Goal: Task Accomplishment & Management: Use online tool/utility

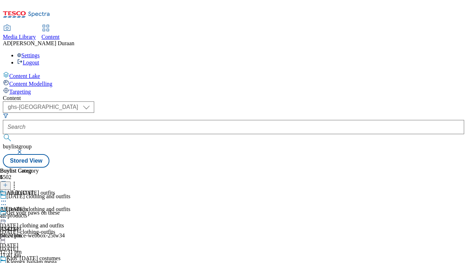
select select "ghs-[GEOGRAPHIC_DATA]"
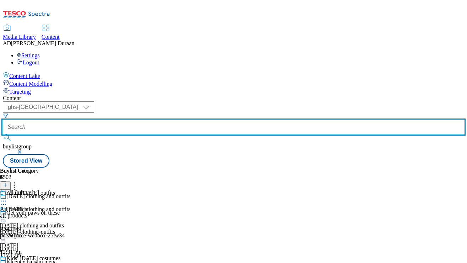
click at [178, 120] on input "text" at bounding box center [234, 127] width 462 height 14
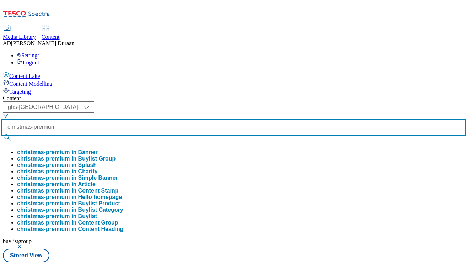
type input "christmas-premium"
click at [3, 134] on button "submit" at bounding box center [8, 137] width 10 height 7
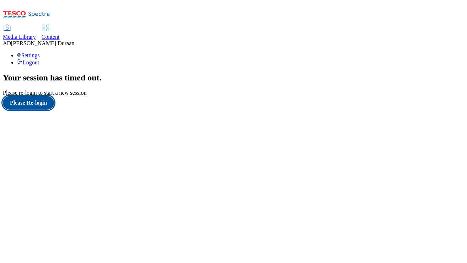
click at [46, 110] on button "Please Re-login" at bounding box center [28, 103] width 51 height 14
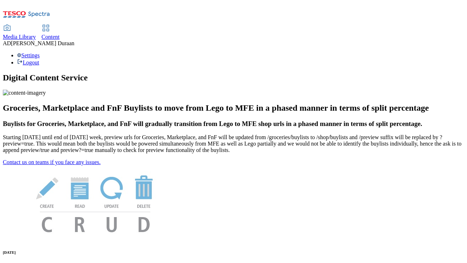
click at [60, 34] on span "Content" at bounding box center [51, 37] width 18 height 6
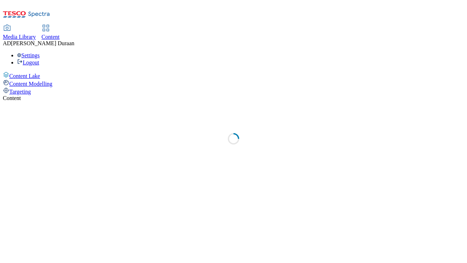
select select "ghs-uk"
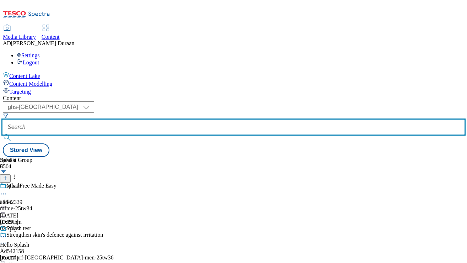
click at [176, 120] on input "text" at bounding box center [234, 127] width 462 height 14
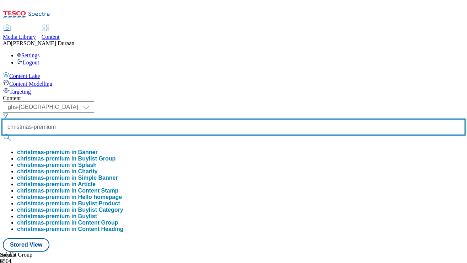
type input "christmas-premium"
click at [3, 134] on button "submit" at bounding box center [8, 137] width 10 height 7
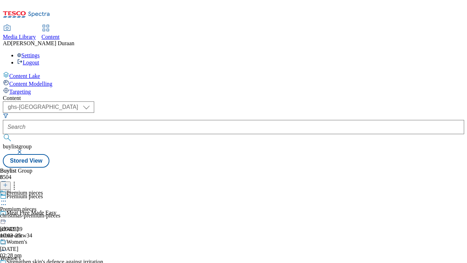
click at [7, 197] on icon at bounding box center [3, 200] width 7 height 7
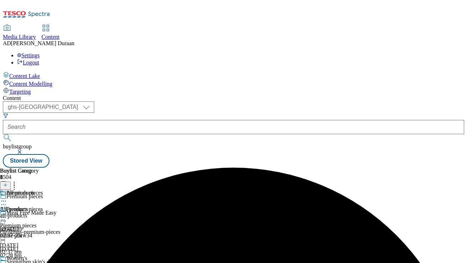
scroll to position [52, 0]
click at [7, 262] on icon at bounding box center [3, 266] width 7 height 7
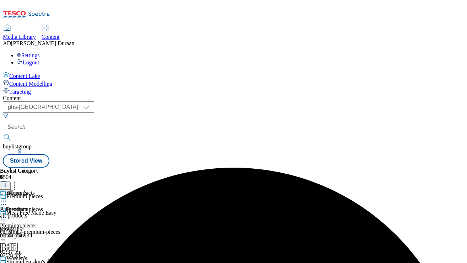
scroll to position [68, 0]
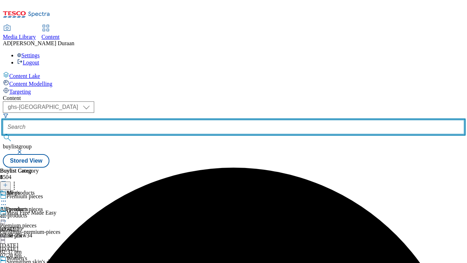
click at [165, 120] on input "text" at bounding box center [234, 127] width 462 height 14
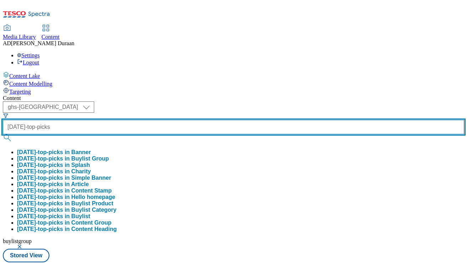
type input "halloween-top-picks"
click at [3, 134] on button "submit" at bounding box center [8, 137] width 10 height 7
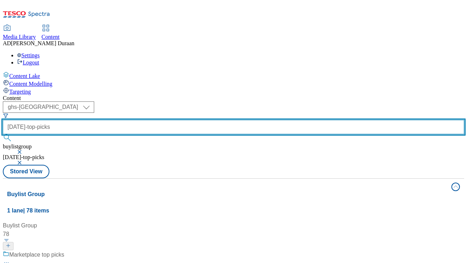
scroll to position [330, 0]
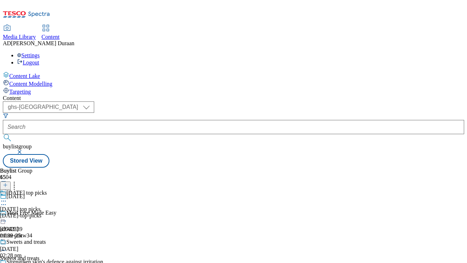
click at [67, 212] on div "halloween-top-picks" at bounding box center [33, 215] width 67 height 6
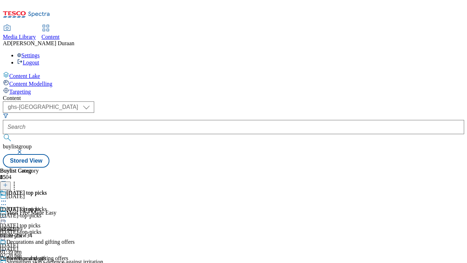
scroll to position [0, 32]
click at [75, 212] on div "halloween-top-picks" at bounding box center [37, 215] width 75 height 6
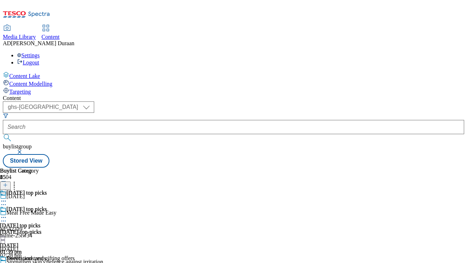
scroll to position [0, 164]
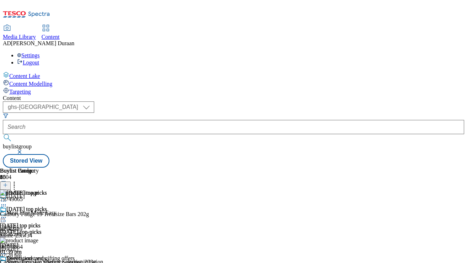
click at [7, 262] on icon at bounding box center [3, 266] width 7 height 7
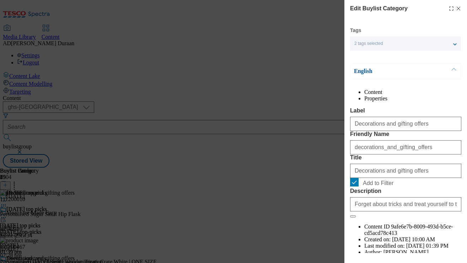
click at [435, 100] on li "Properties" at bounding box center [413, 98] width 97 height 6
click at [458, 8] on line "Modal" at bounding box center [458, 8] width 3 height 3
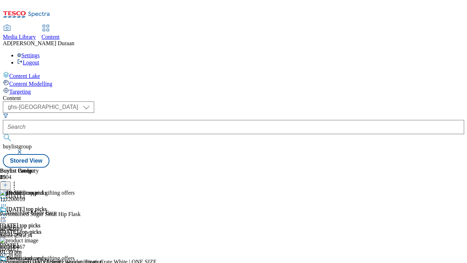
click at [7, 262] on icon at bounding box center [3, 266] width 7 height 7
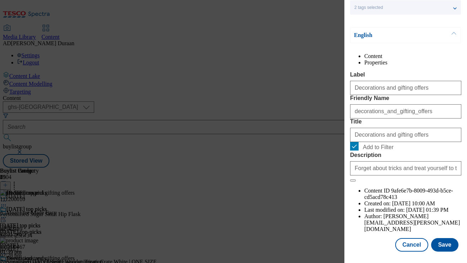
scroll to position [0, 0]
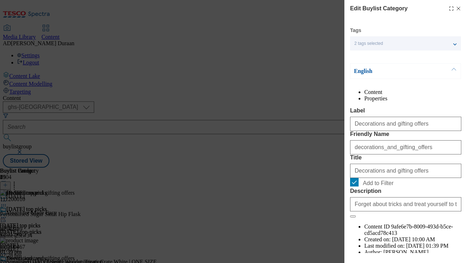
click at [460, 9] on icon "Modal" at bounding box center [459, 9] width 6 height 6
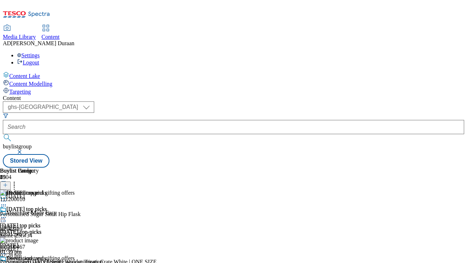
scroll to position [342, 0]
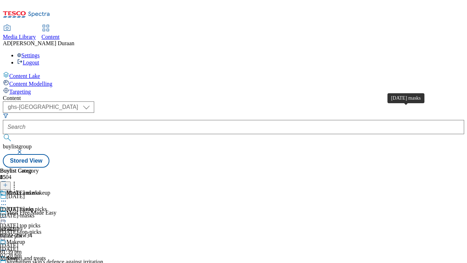
scroll to position [0, 32]
click at [34, 206] on div "Halloween masks" at bounding box center [17, 209] width 34 height 6
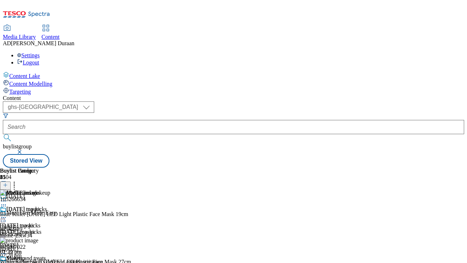
drag, startPoint x: 299, startPoint y: 134, endPoint x: 292, endPoint y: 133, distance: 6.8
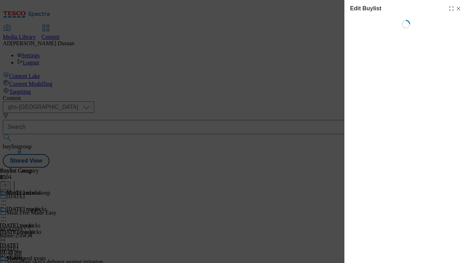
select select "seasonal"
select select "Banner"
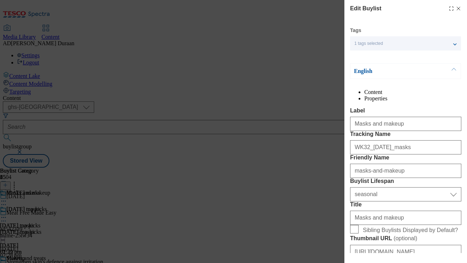
click at [430, 99] on li "Properties" at bounding box center [413, 98] width 97 height 6
click at [460, 8] on icon "Modal" at bounding box center [459, 9] width 6 height 6
select select "seasonal"
select select "Banner"
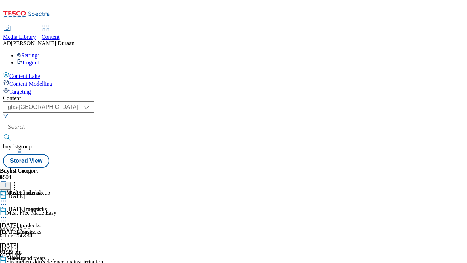
click at [67, 206] on div "Halloween top picks Halloween top picks halloween-top-picks 10 Oct 2025 01:39 pm" at bounding box center [33, 230] width 67 height 49
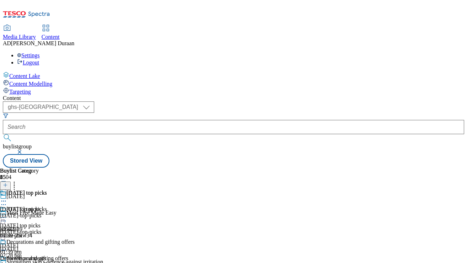
click at [7, 214] on icon at bounding box center [3, 217] width 7 height 7
click at [33, 228] on button "Edit" at bounding box center [23, 232] width 19 height 8
select select "evergreen"
select select "event"
select select "Banner"
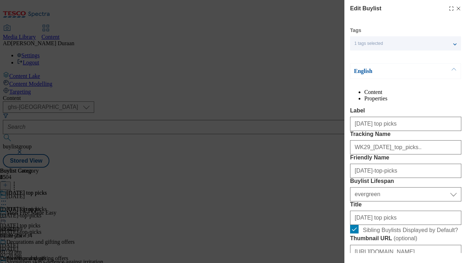
click at [429, 95] on li "Properties" at bounding box center [413, 98] width 97 height 6
drag, startPoint x: 458, startPoint y: 8, endPoint x: 431, endPoint y: 47, distance: 46.9
click at [458, 8] on icon "Modal" at bounding box center [459, 9] width 6 height 6
select select "evergreen"
select select "event"
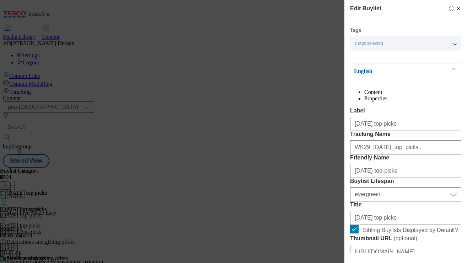
select select "Banner"
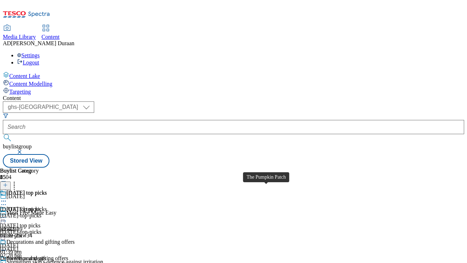
scroll to position [914, 0]
click at [7, 201] on icon at bounding box center [3, 204] width 7 height 7
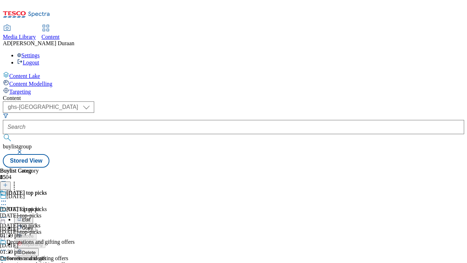
click at [33, 215] on button "Edit" at bounding box center [23, 219] width 19 height 8
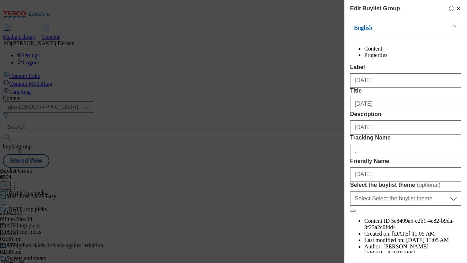
click at [443, 54] on li "Properties" at bounding box center [413, 55] width 97 height 6
click at [458, 8] on icon "Modal" at bounding box center [459, 9] width 6 height 6
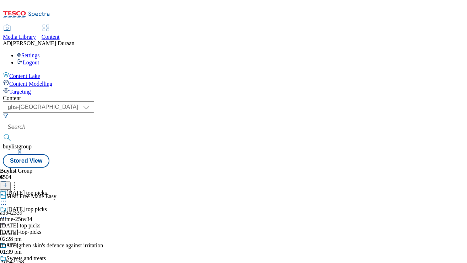
scroll to position [70, 0]
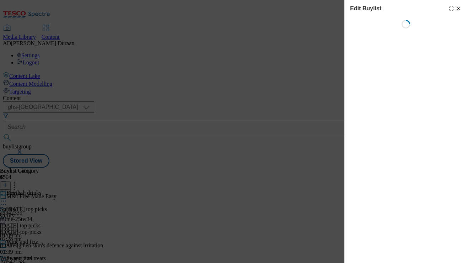
scroll to position [0, 0]
select select "evergreen"
select select "Banner"
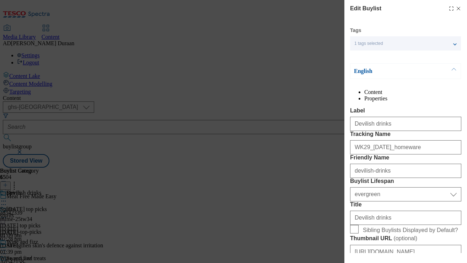
click at [432, 95] on li "Properties" at bounding box center [413, 98] width 97 height 6
drag, startPoint x: 459, startPoint y: 9, endPoint x: 438, endPoint y: 10, distance: 21.4
click at [459, 9] on icon "Modal" at bounding box center [459, 9] width 6 height 6
select select "evergreen"
select select "Banner"
